Goal: Task Accomplishment & Management: Complete application form

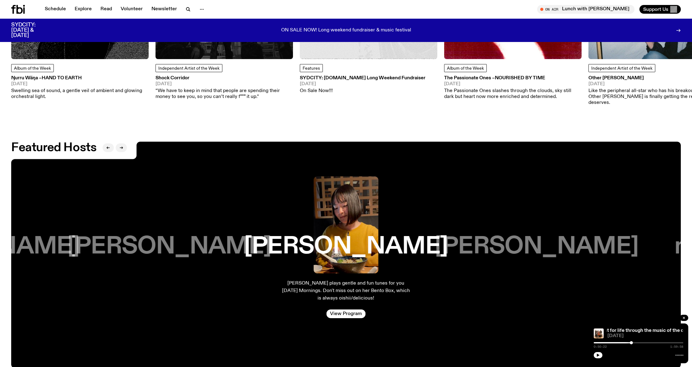
scroll to position [1218, 0]
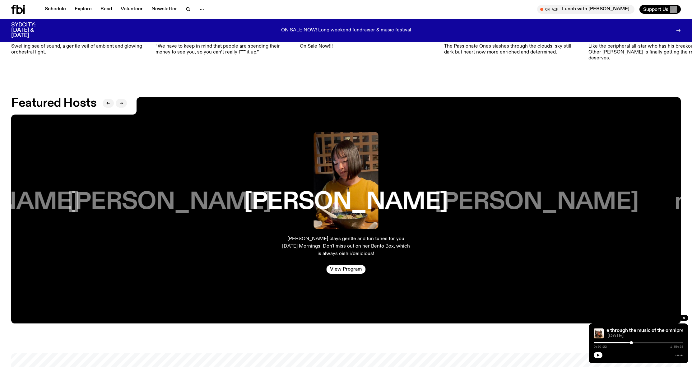
click at [123, 103] on div at bounding box center [115, 103] width 24 height 12
click at [122, 104] on icon "button" at bounding box center [121, 103] width 4 height 4
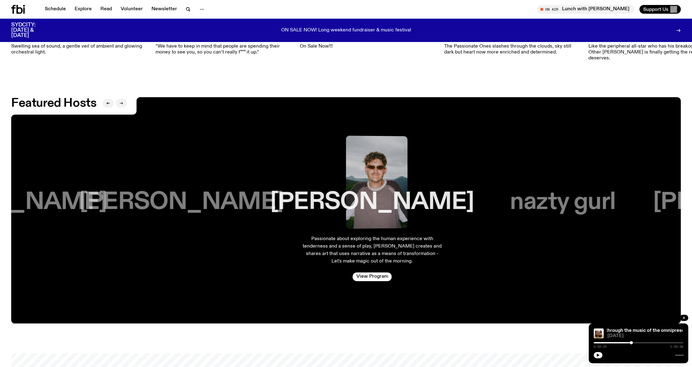
click at [122, 104] on icon "button" at bounding box center [121, 103] width 4 height 4
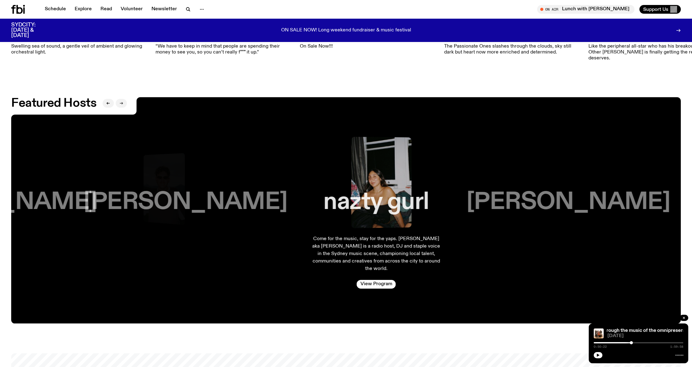
click at [122, 104] on icon "button" at bounding box center [121, 103] width 4 height 4
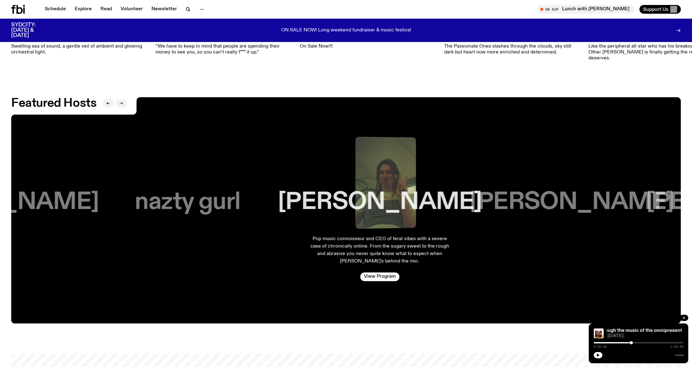
click at [122, 104] on icon "button" at bounding box center [121, 103] width 4 height 4
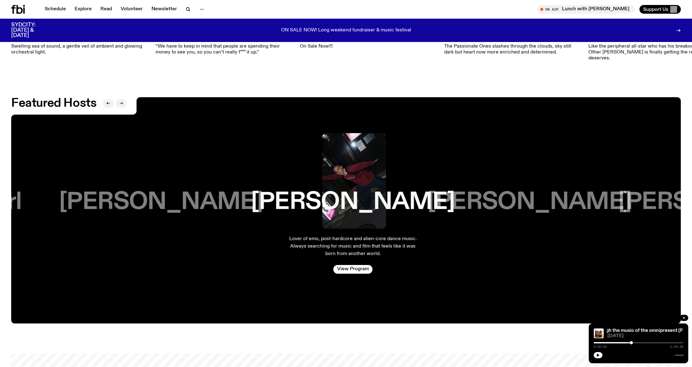
click at [122, 104] on icon "button" at bounding box center [121, 103] width 4 height 4
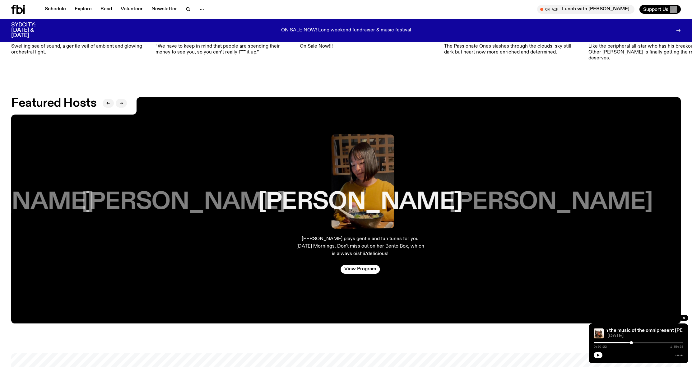
click at [122, 104] on icon "button" at bounding box center [121, 103] width 4 height 4
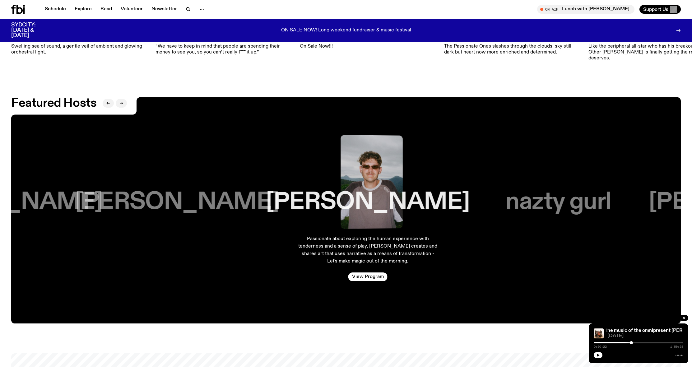
click at [122, 104] on icon "button" at bounding box center [121, 103] width 4 height 4
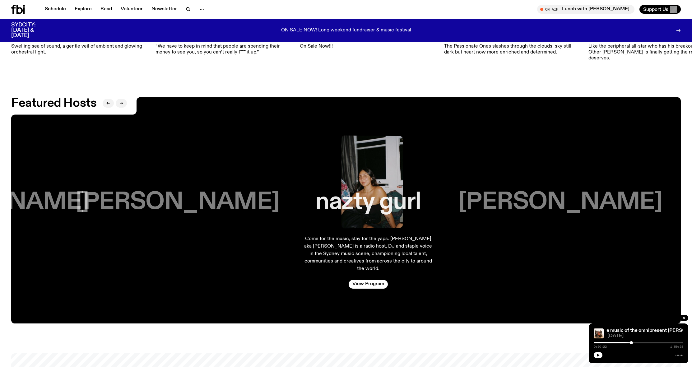
click at [122, 104] on icon "button" at bounding box center [121, 103] width 4 height 4
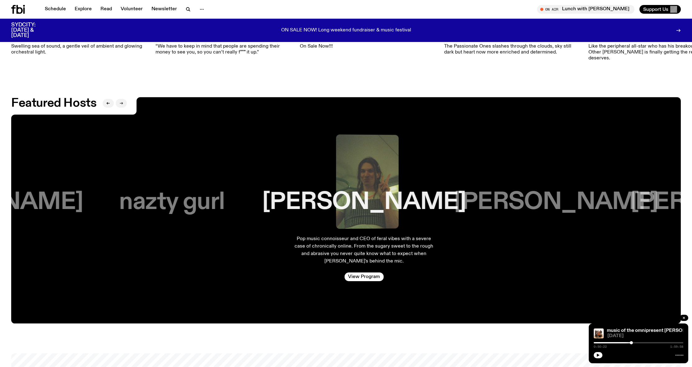
click at [122, 104] on icon "button" at bounding box center [121, 103] width 4 height 4
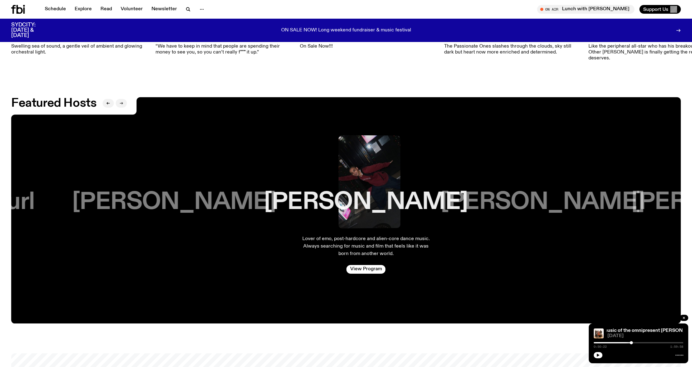
click at [122, 104] on icon "button" at bounding box center [121, 103] width 4 height 4
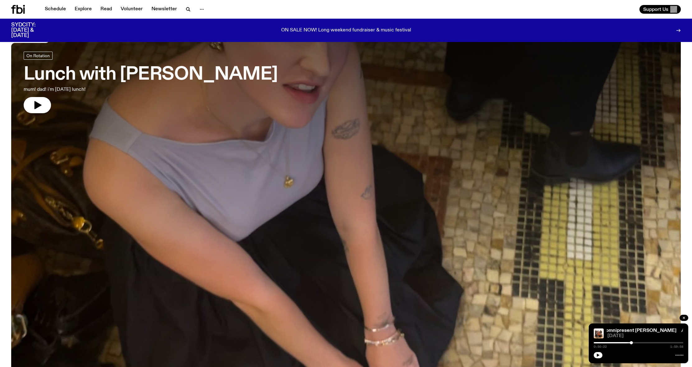
scroll to position [0, 0]
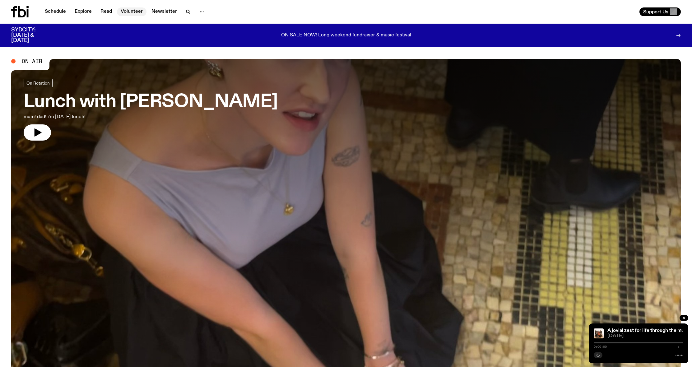
click at [126, 13] on link "Volunteer" at bounding box center [132, 11] width 30 height 9
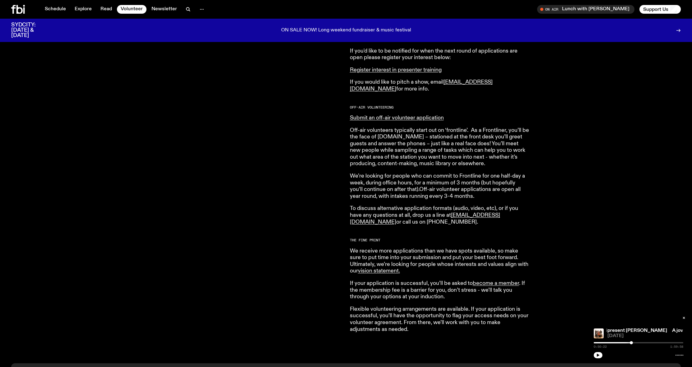
scroll to position [331, 0]
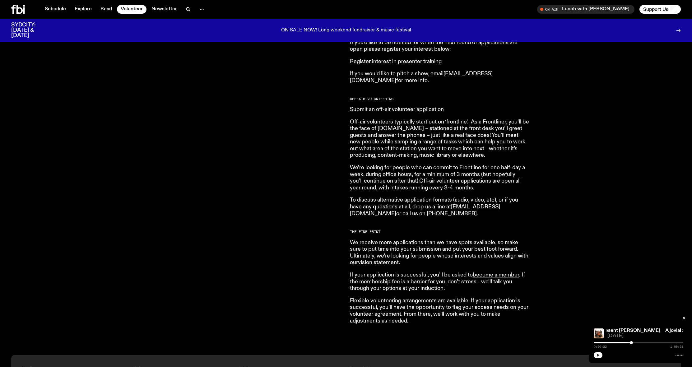
click at [598, 355] on icon "button" at bounding box center [598, 355] width 3 height 3
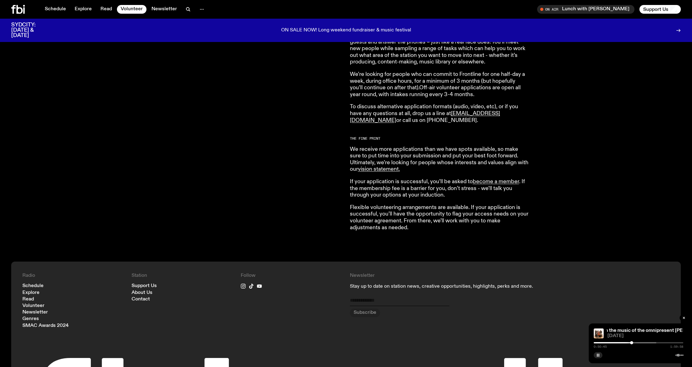
scroll to position [578, 0]
